Goal: Task Accomplishment & Management: Manage account settings

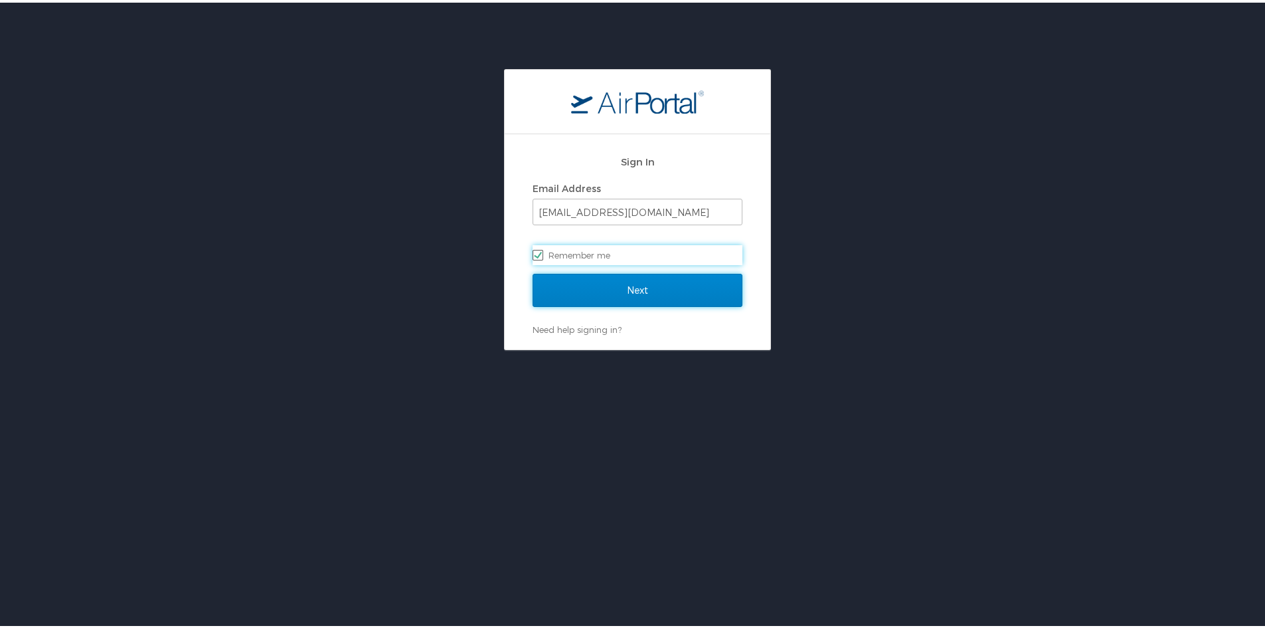
click at [652, 284] on input "Next" at bounding box center [638, 287] width 210 height 33
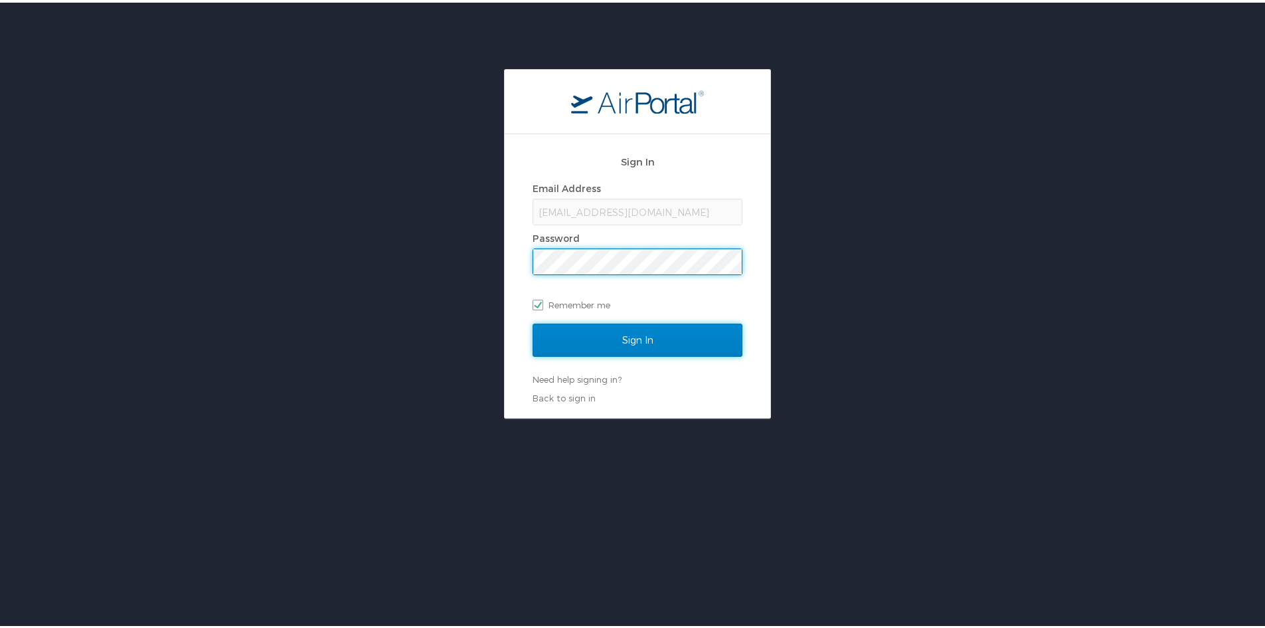
click at [666, 338] on input "Sign In" at bounding box center [638, 337] width 210 height 33
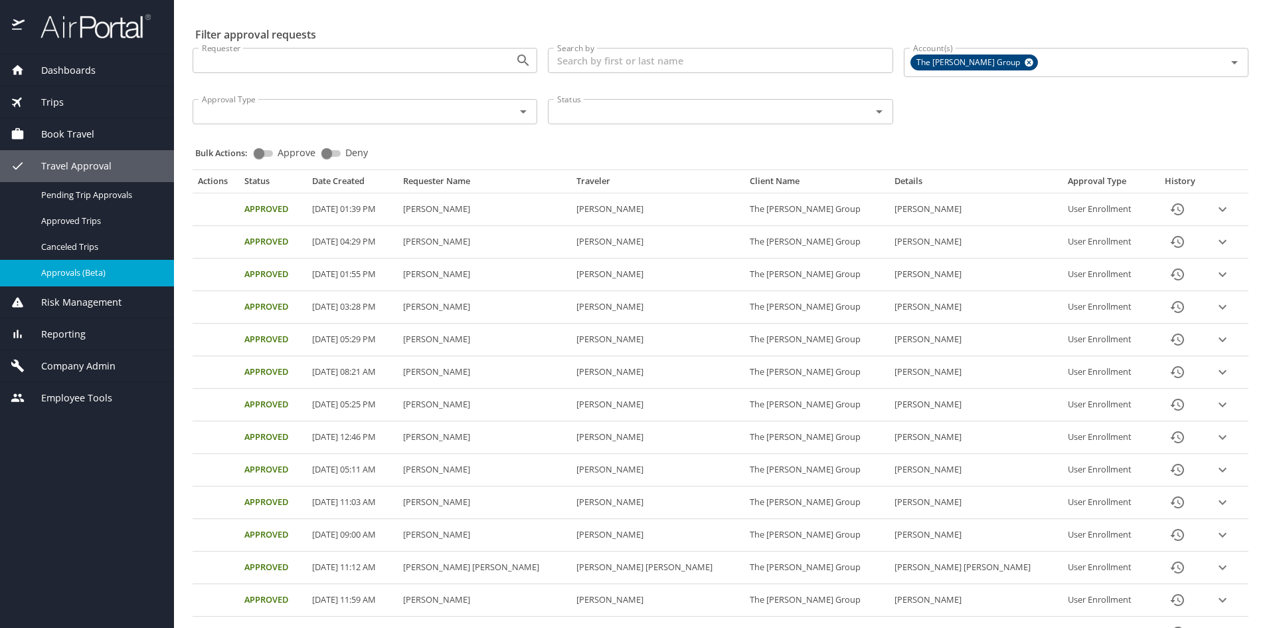
scroll to position [66, 0]
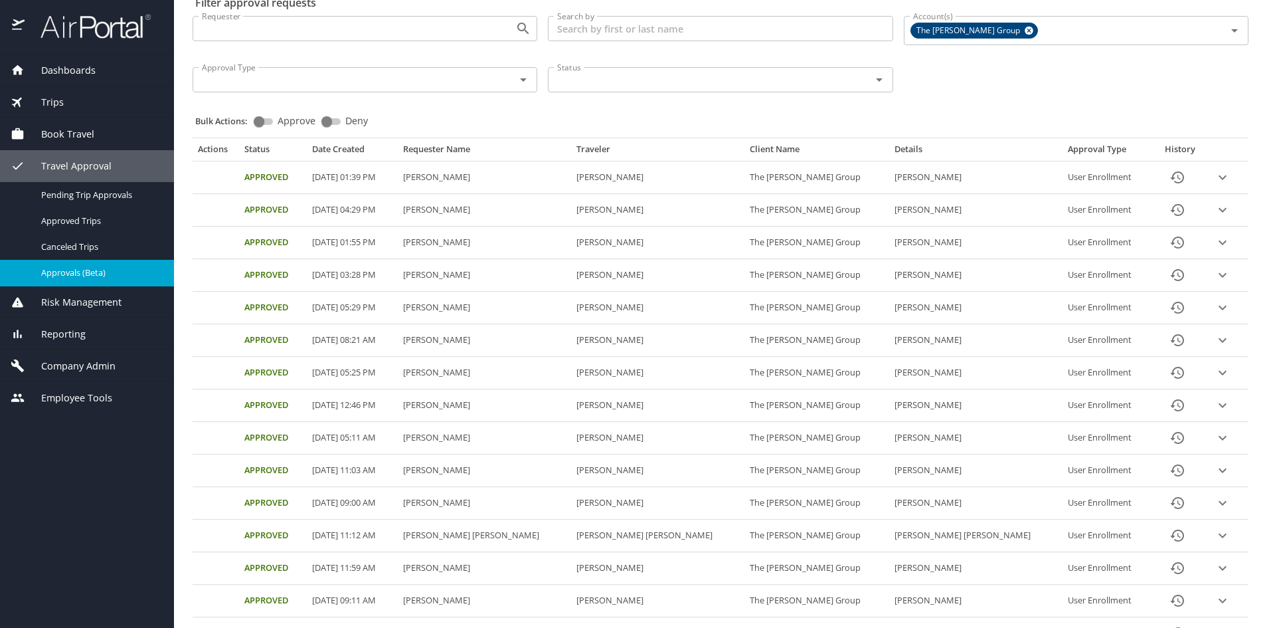
click at [1215, 185] on icon "expand row" at bounding box center [1223, 177] width 16 height 16
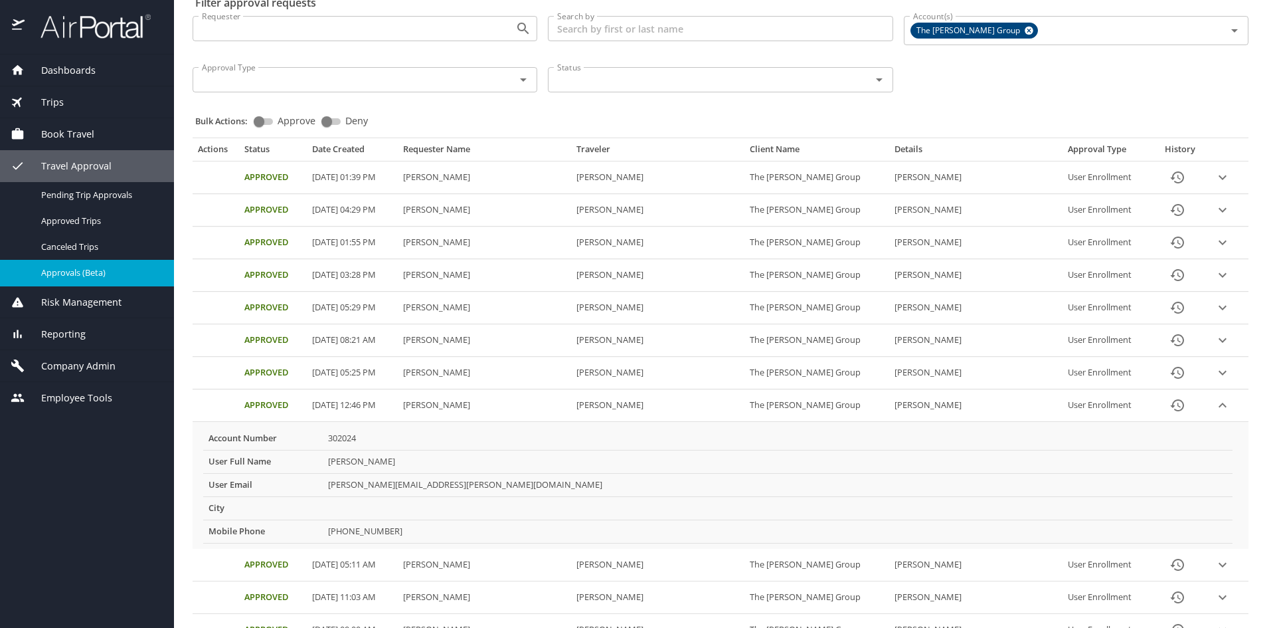
click at [1215, 185] on icon "expand row" at bounding box center [1223, 177] width 16 height 16
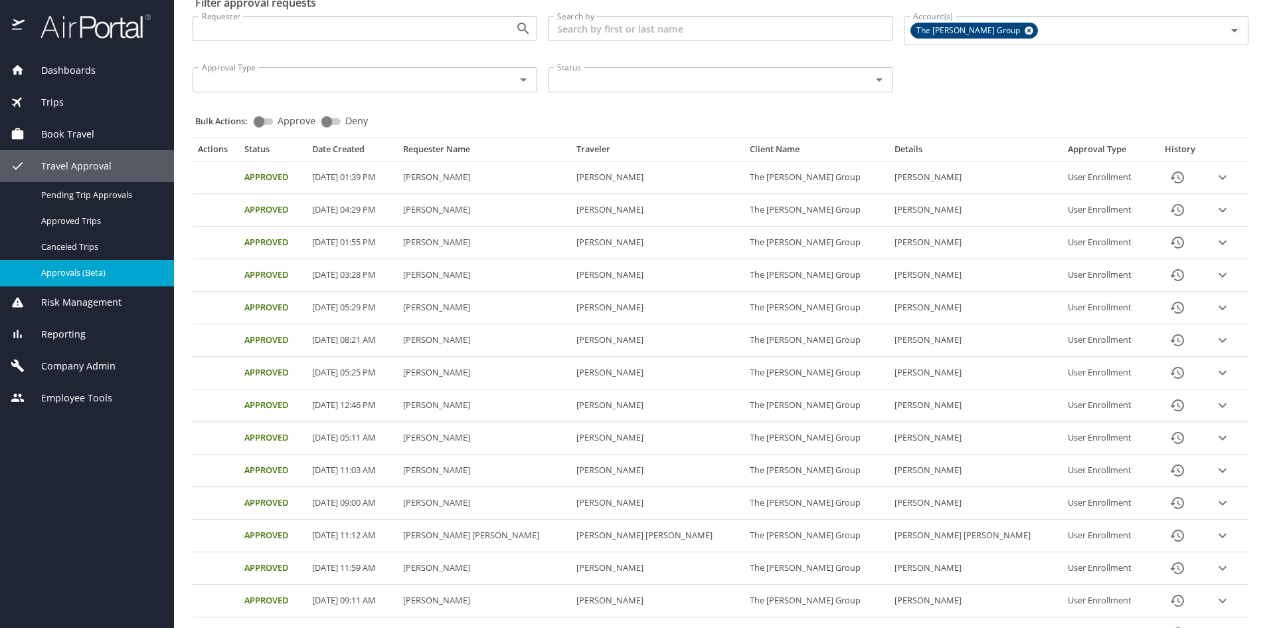
click at [78, 363] on span "Company Admin" at bounding box center [70, 366] width 91 height 15
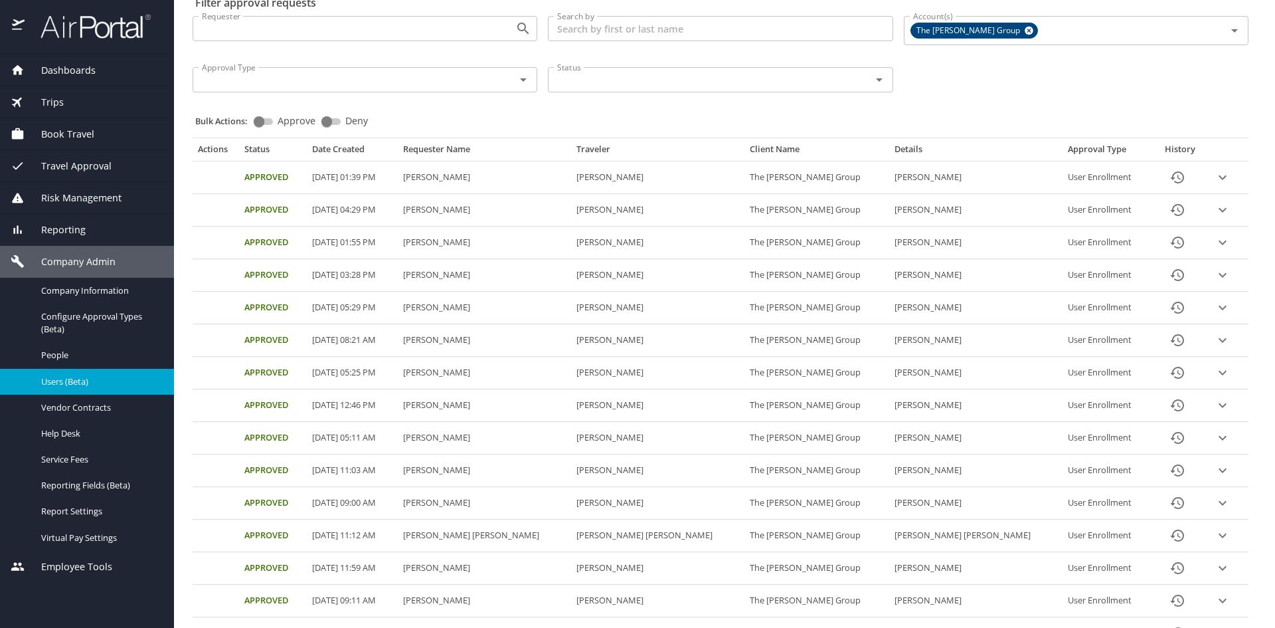
click at [76, 382] on span "Users (Beta)" at bounding box center [99, 381] width 117 height 13
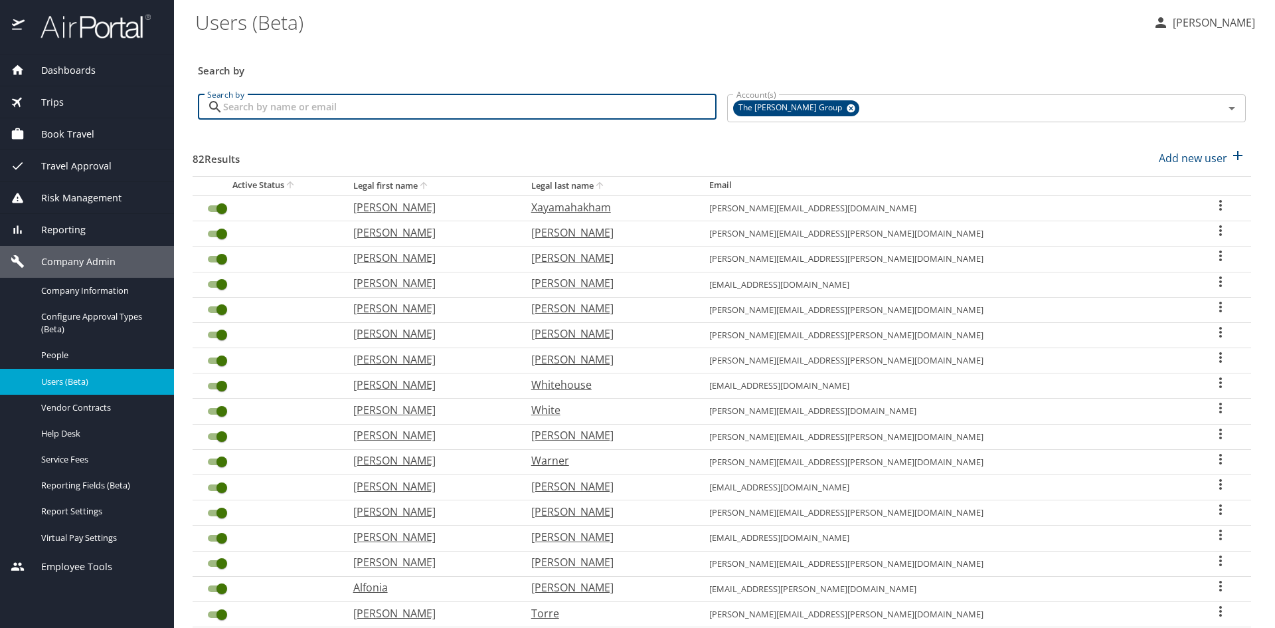
click at [363, 114] on input "Search by" at bounding box center [469, 106] width 493 height 25
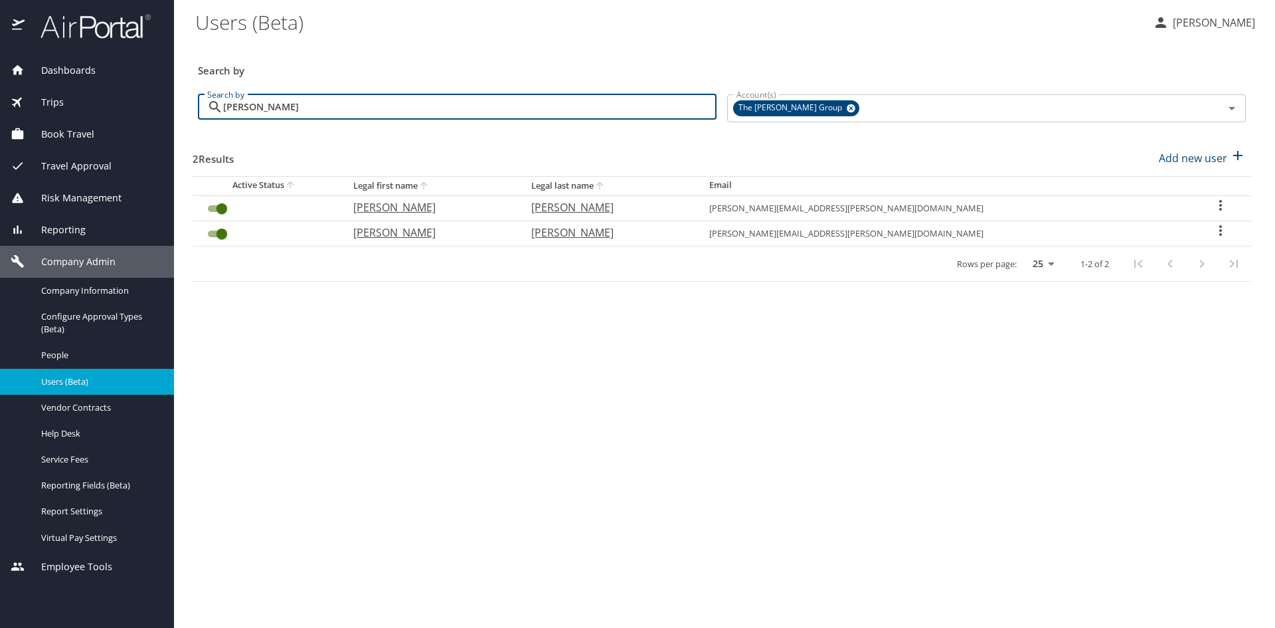
type input "matthew"
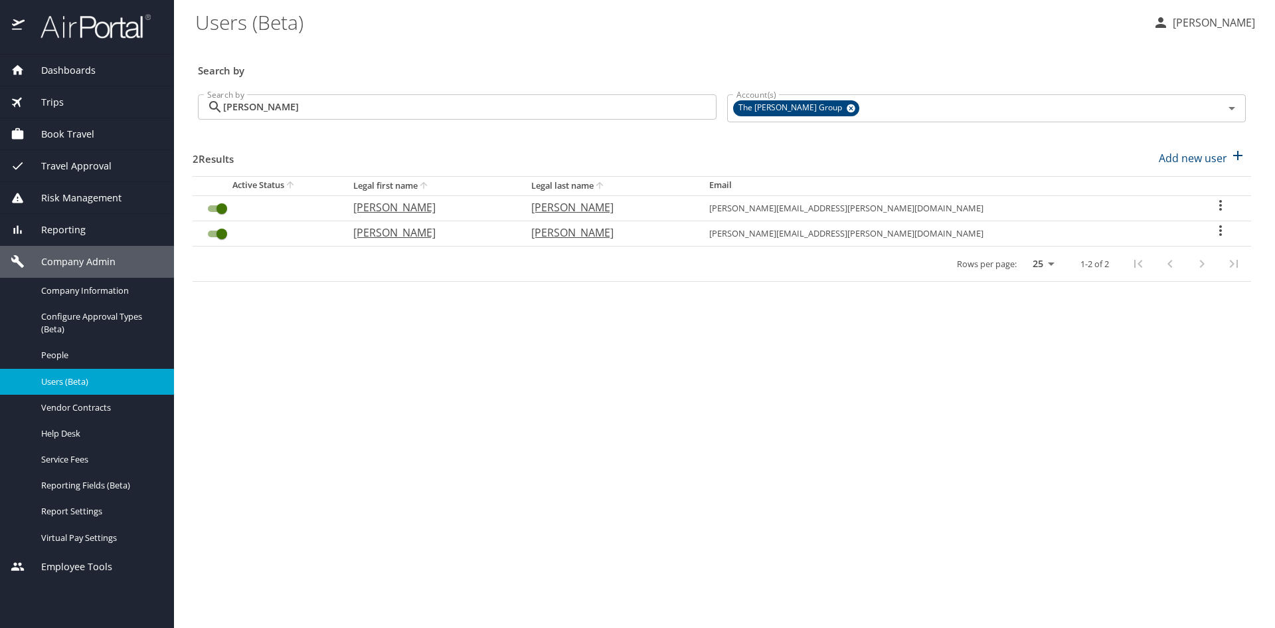
click at [1213, 204] on icon "User Search Table" at bounding box center [1221, 205] width 16 height 16
click at [1184, 203] on li "View profile" at bounding box center [1170, 207] width 193 height 24
select select "US"
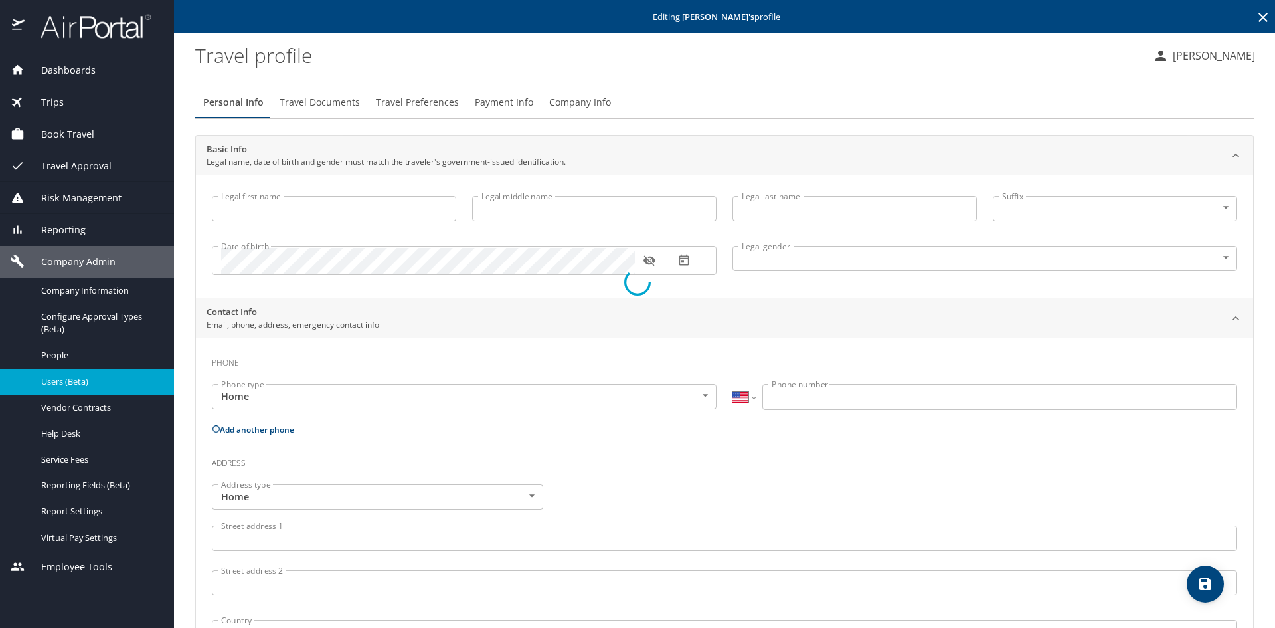
type input "Matthew"
type input "Edward"
type input "McClanahan"
type input "Male"
type input "Arlene"
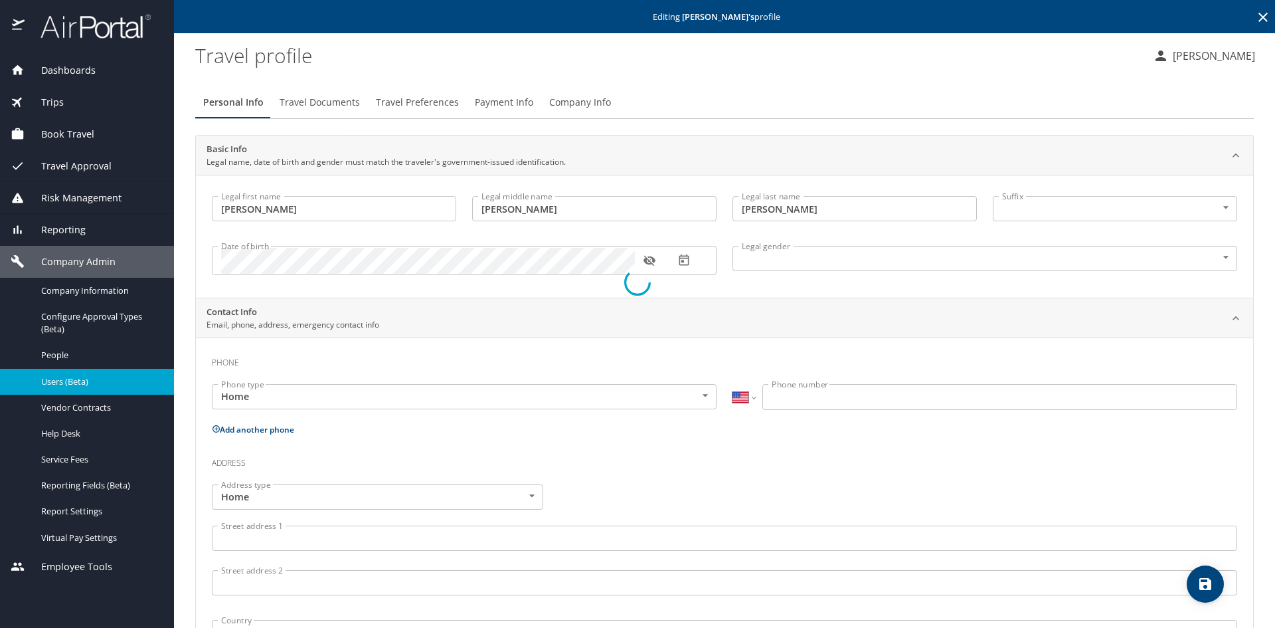
type input "McClanahan"
type input "(801) 884-6764"
type input "amtahoe26@gmail.com"
select select "US"
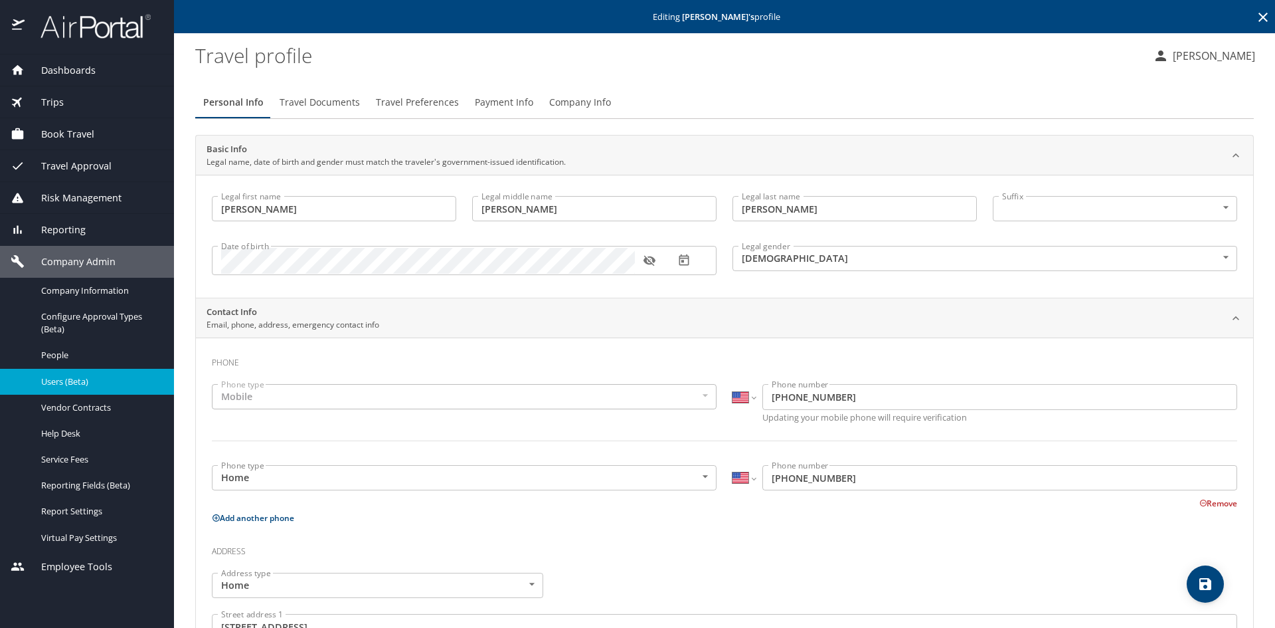
click at [570, 106] on span "Company Info" at bounding box center [580, 102] width 62 height 17
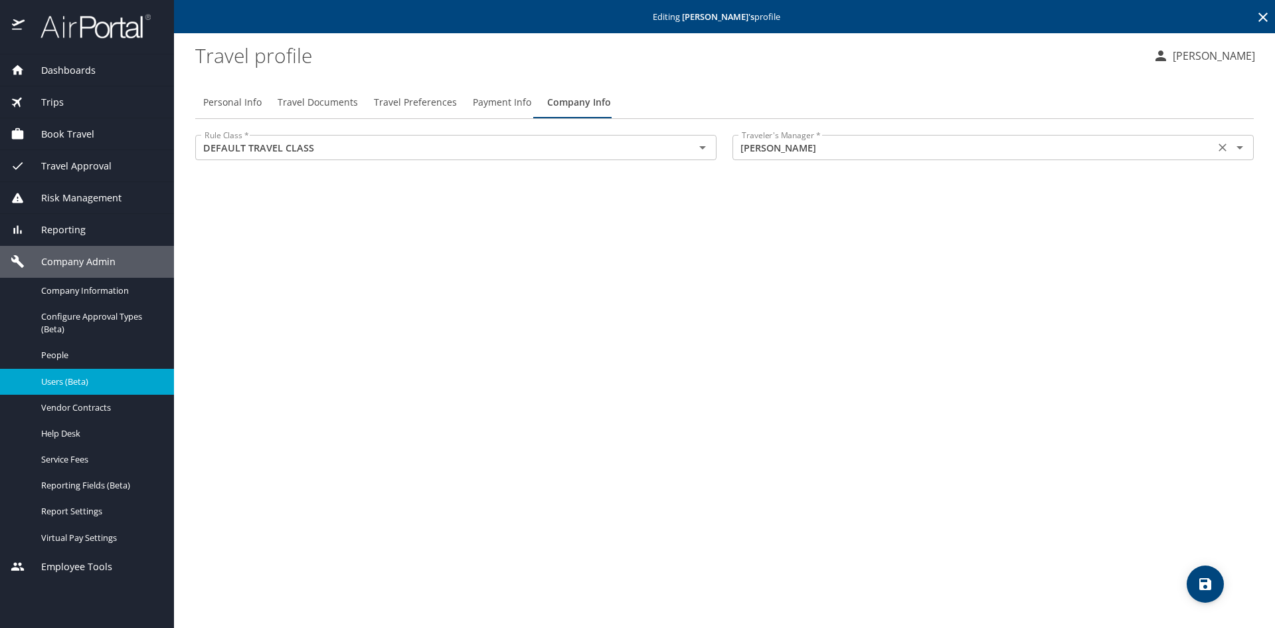
click at [1182, 158] on div "Katlyn Whitehouse Traveler's Manager *" at bounding box center [993, 147] width 521 height 25
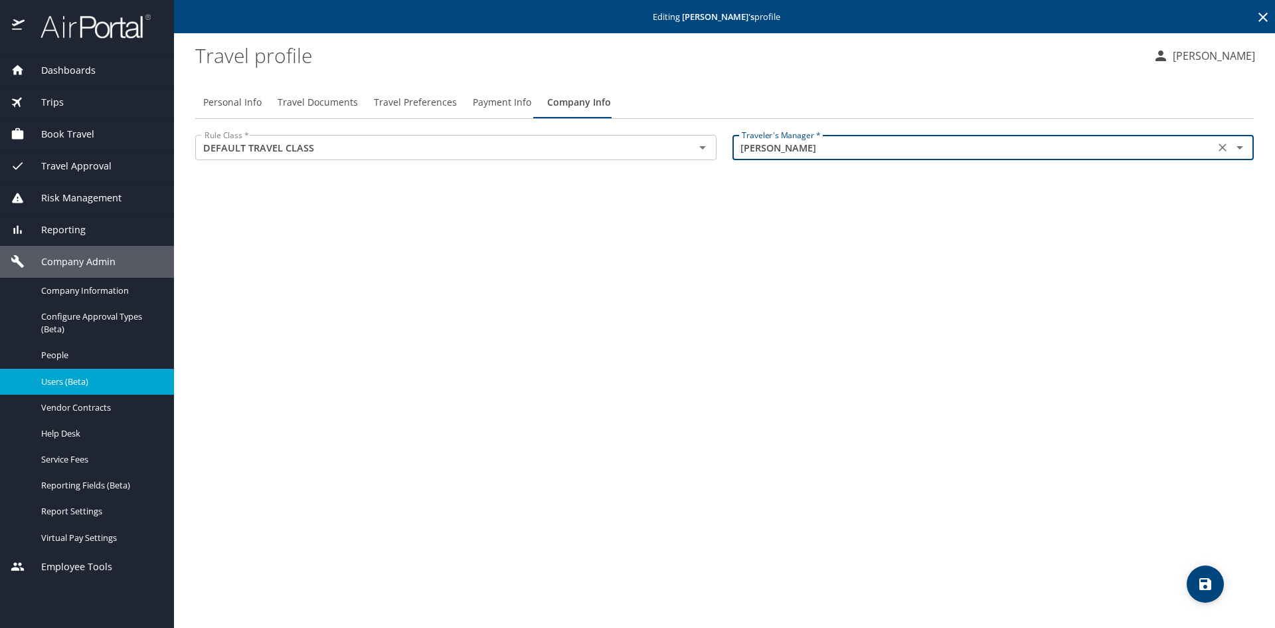
click at [1243, 141] on icon "Open" at bounding box center [1240, 147] width 16 height 16
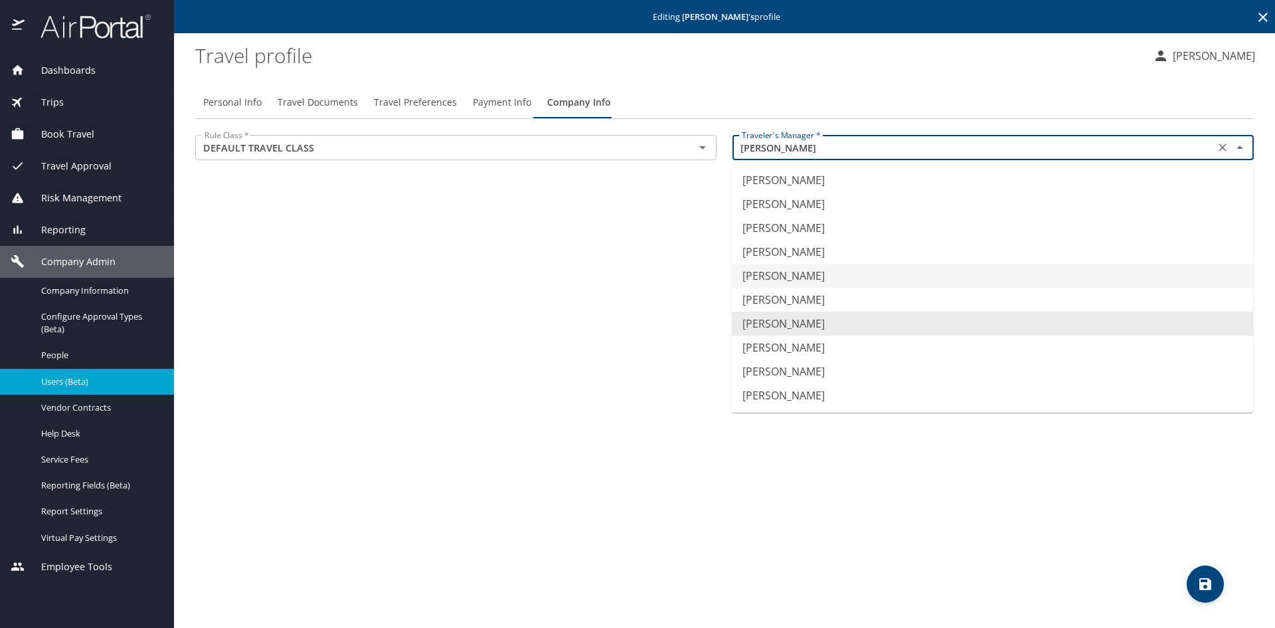
click at [803, 280] on li "Josh Coltrain" at bounding box center [992, 276] width 521 height 24
type input "Josh Coltrain"
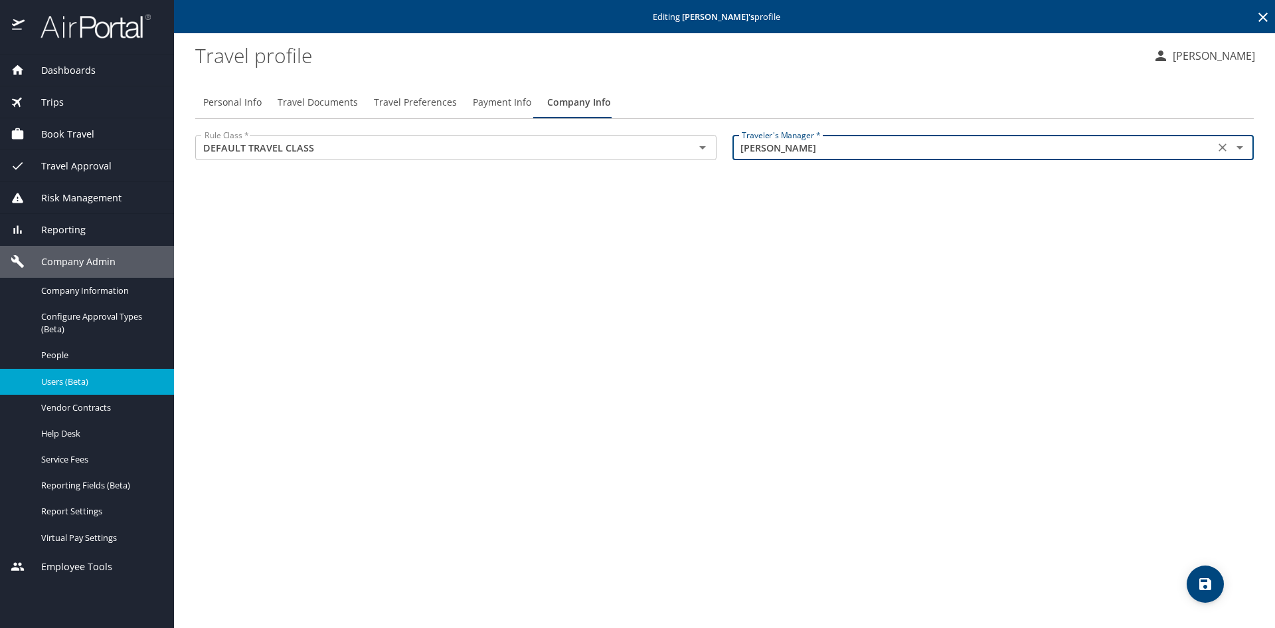
click at [1210, 581] on icon "save" at bounding box center [1205, 584] width 12 height 12
